Goal: Obtain resource: Download file/media

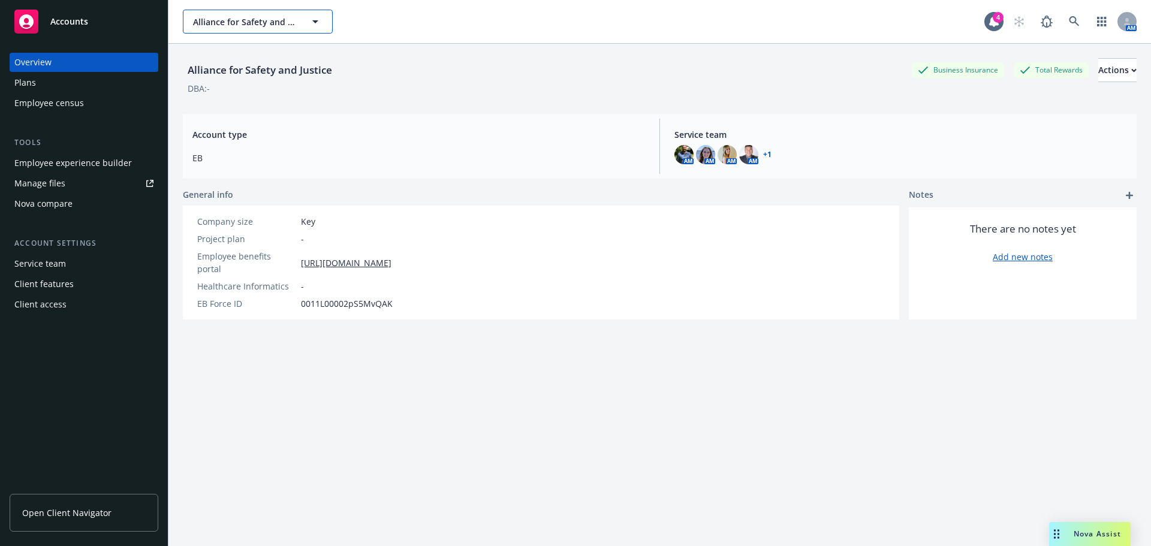
click at [287, 26] on span "Alliance for Safety and Justice" at bounding box center [245, 22] width 104 height 13
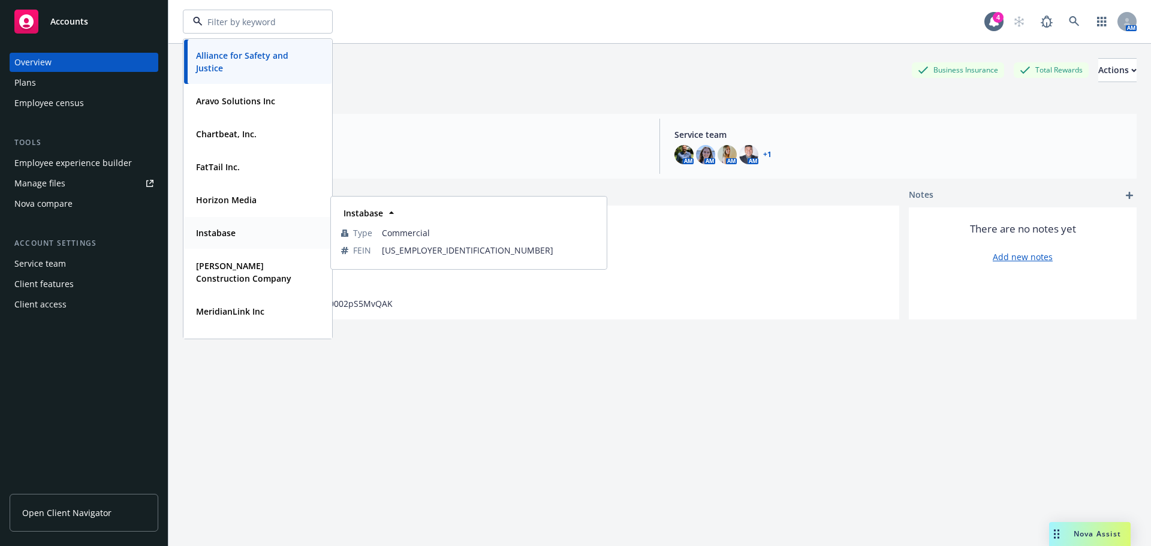
click at [254, 237] on div "Instabase" at bounding box center [257, 232] width 133 height 17
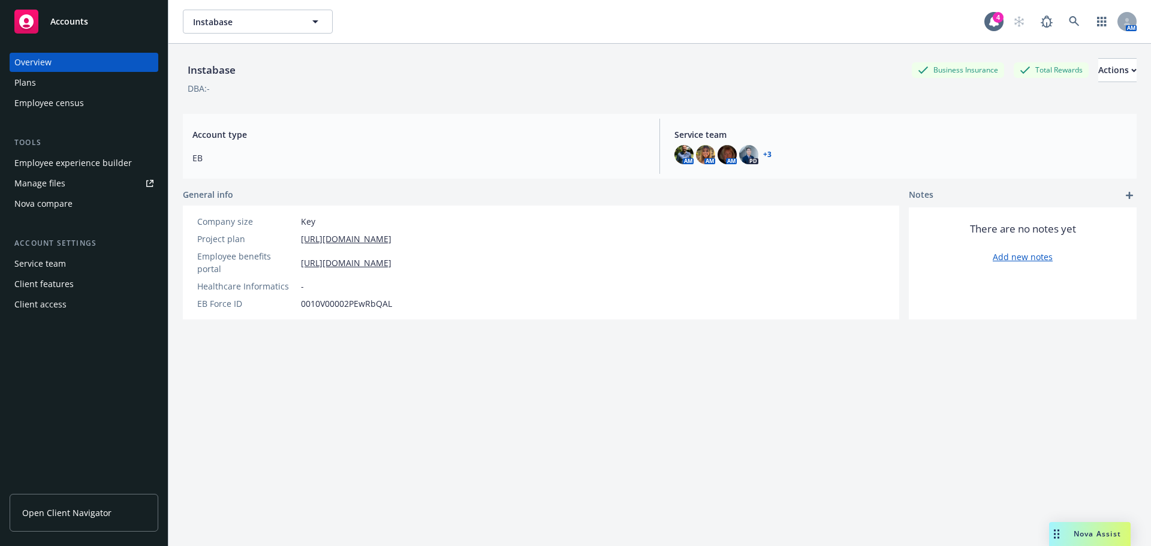
click at [42, 77] on div "Plans" at bounding box center [83, 82] width 139 height 19
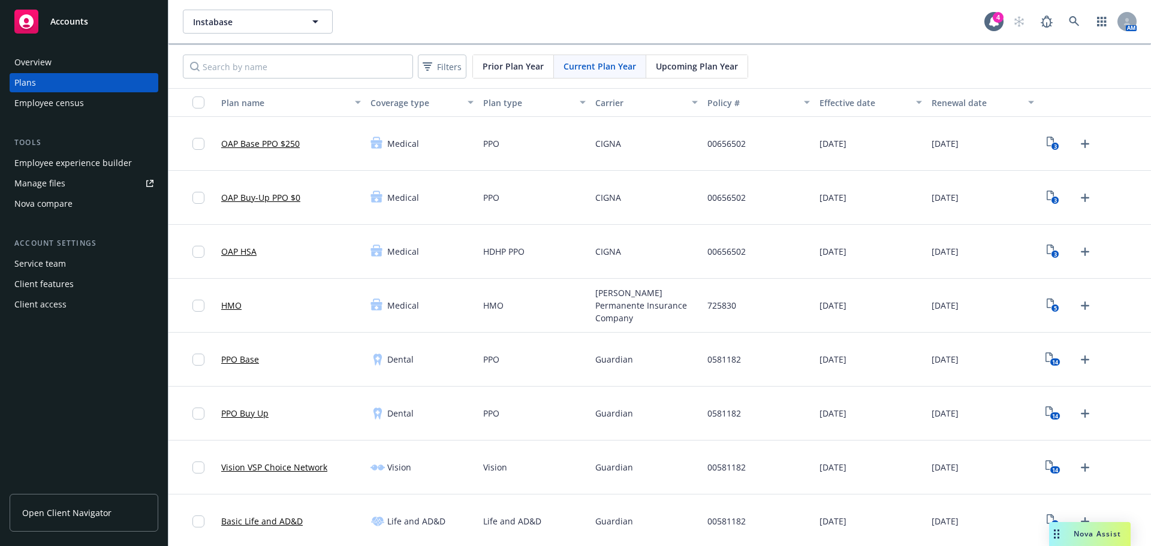
click at [70, 183] on link "Manage files" at bounding box center [84, 183] width 149 height 19
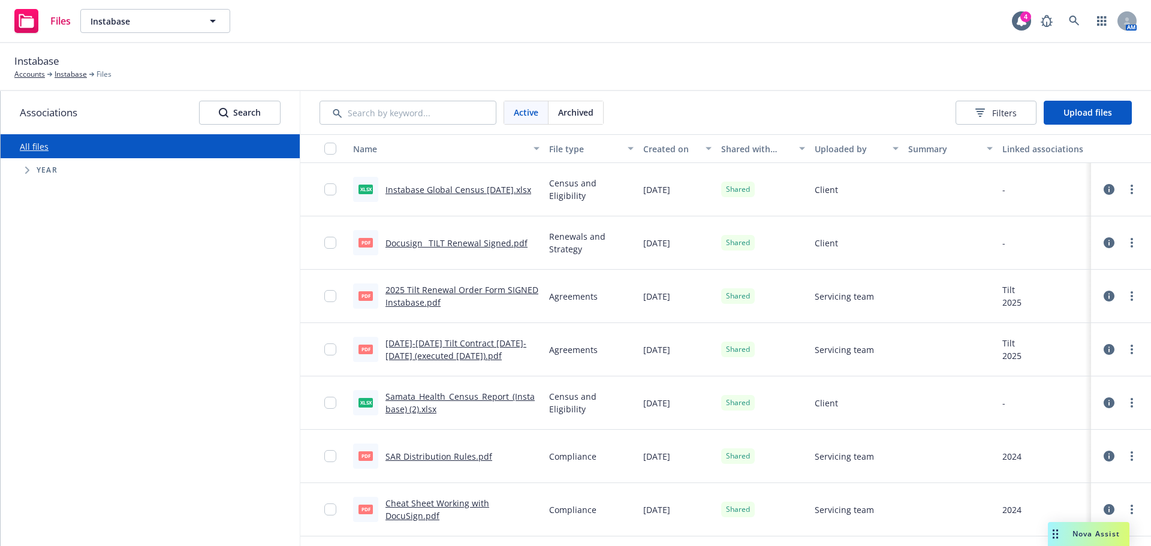
click at [475, 184] on link "Instabase Global Census [DATE].xlsx" at bounding box center [458, 189] width 146 height 11
